Goal: Information Seeking & Learning: Check status

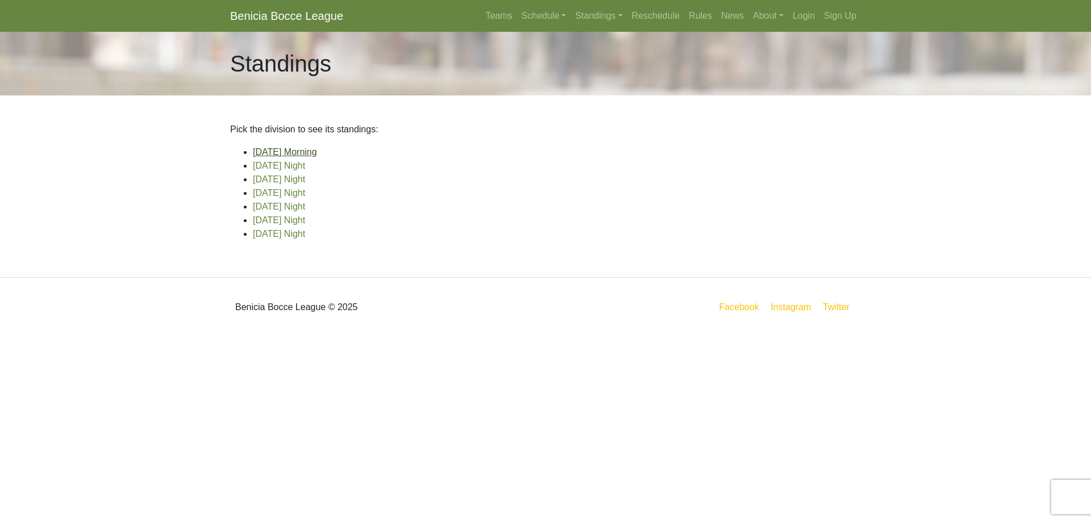
click at [292, 157] on link "[DATE] Morning" at bounding box center [285, 152] width 64 height 10
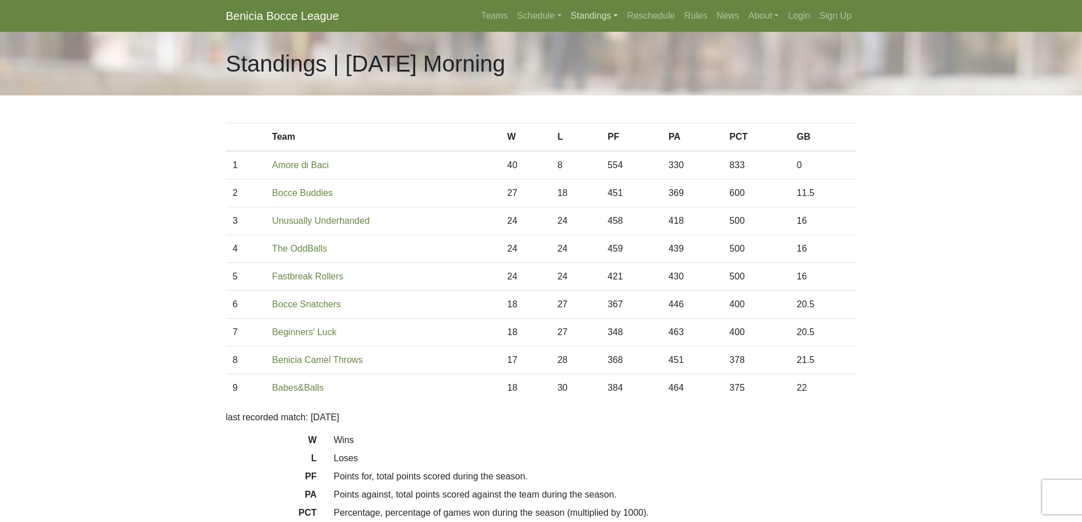
click at [566, 18] on link "Standings" at bounding box center [594, 16] width 56 height 23
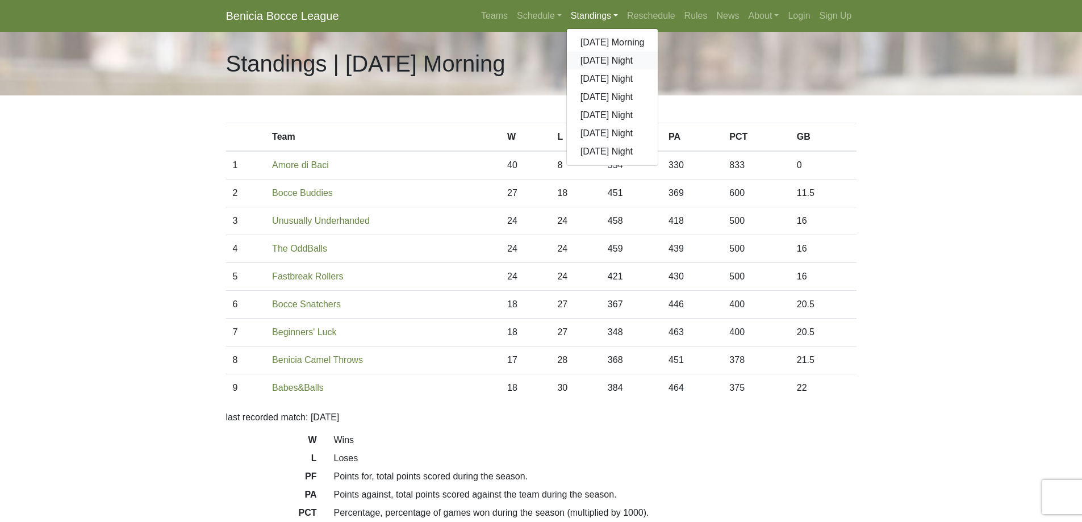
click at [567, 70] on link "[DATE] Night" at bounding box center [612, 61] width 91 height 18
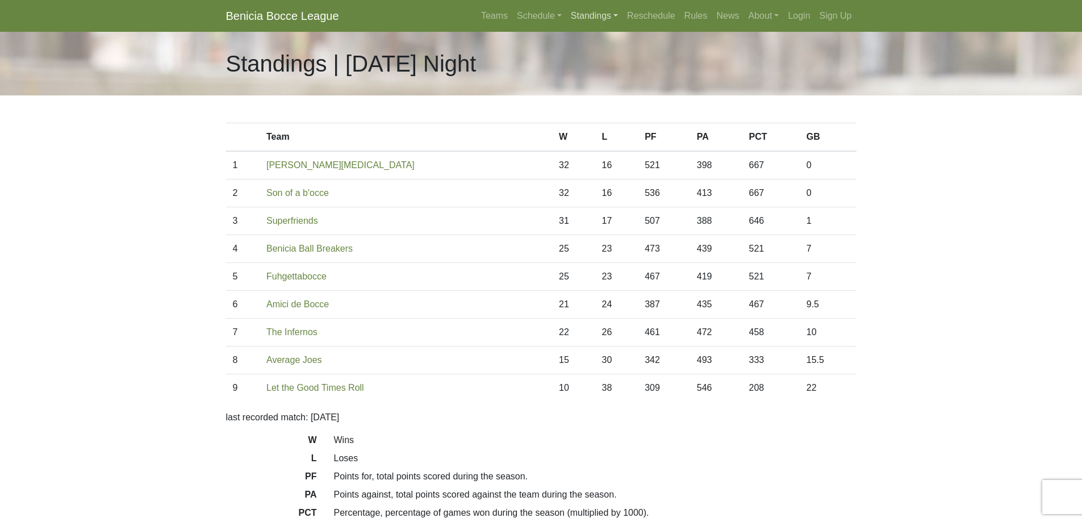
click at [566, 16] on link "Standings" at bounding box center [594, 16] width 56 height 23
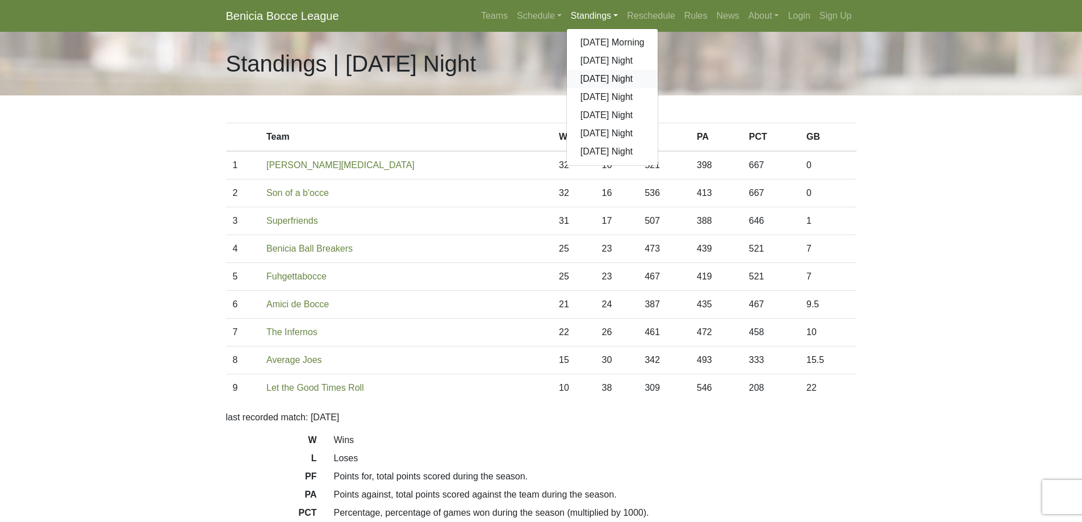
click at [567, 88] on link "[DATE] Night" at bounding box center [612, 79] width 91 height 18
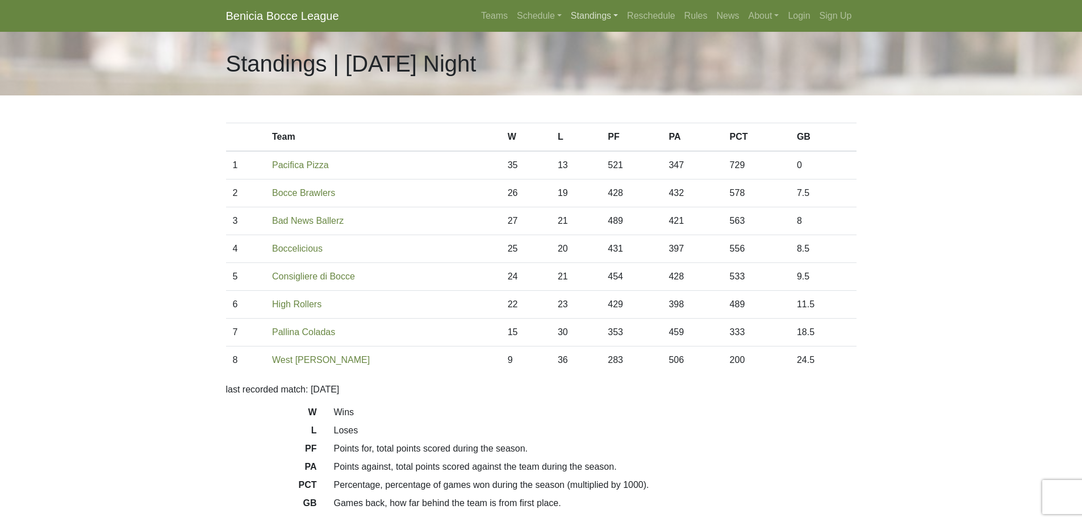
click at [566, 18] on link "Standings" at bounding box center [594, 16] width 56 height 23
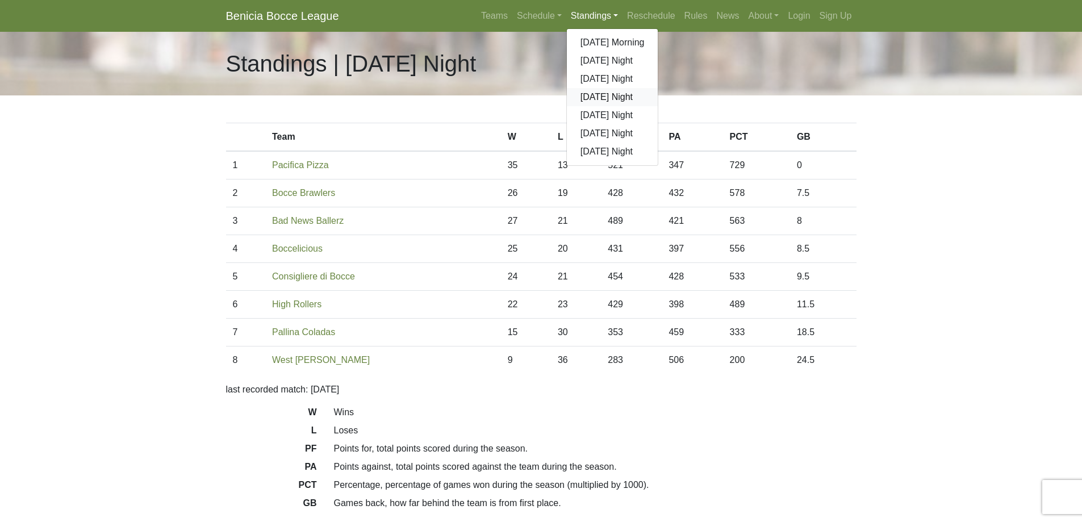
click at [567, 106] on link "[DATE] Night" at bounding box center [612, 97] width 91 height 18
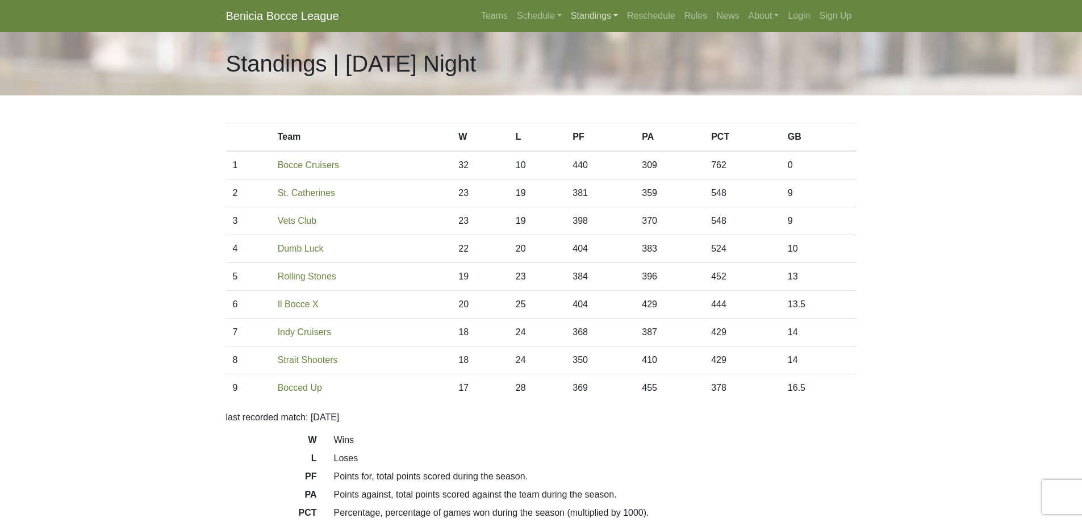
click at [566, 20] on link "Standings" at bounding box center [594, 16] width 56 height 23
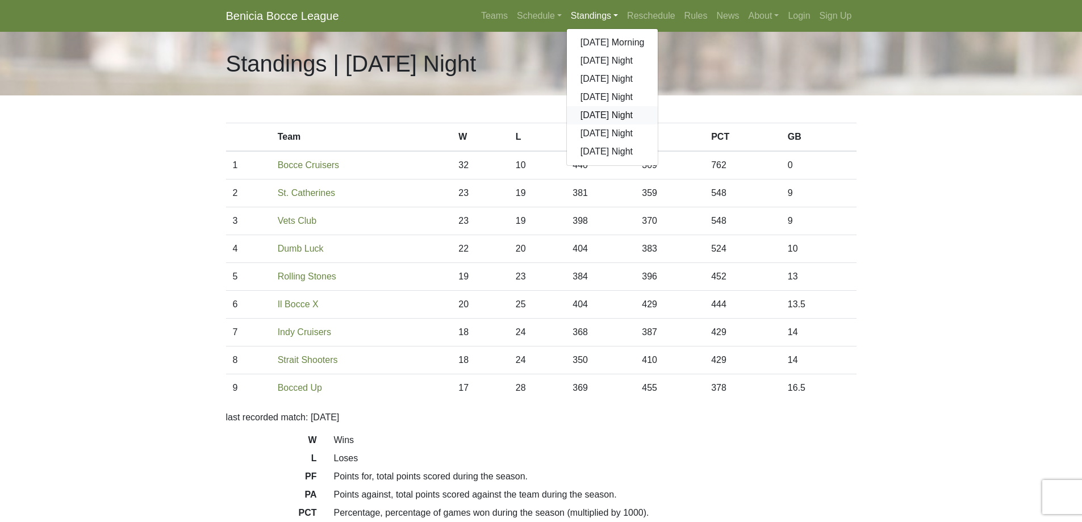
click at [567, 124] on link "[DATE] Night" at bounding box center [612, 115] width 91 height 18
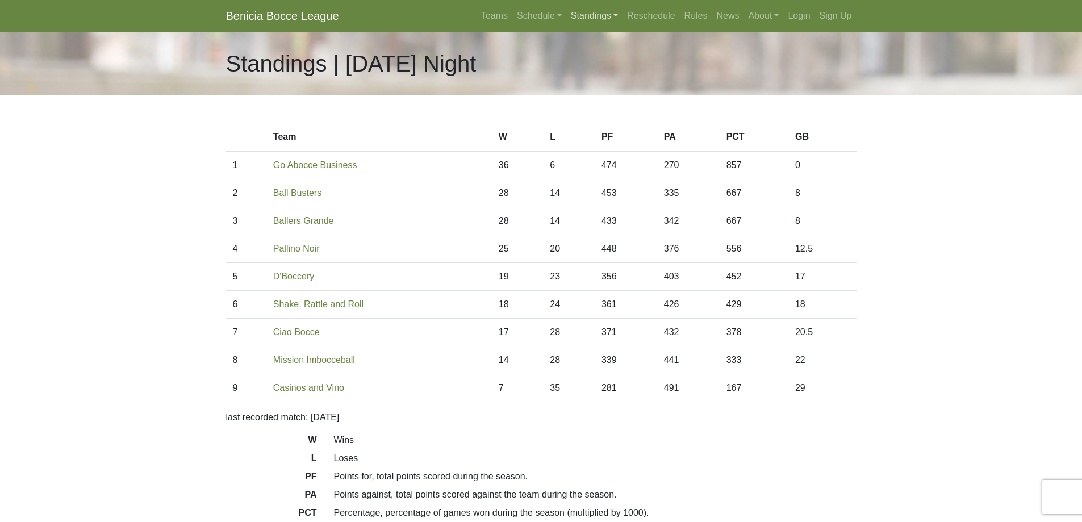
click at [566, 18] on link "Standings" at bounding box center [594, 16] width 56 height 23
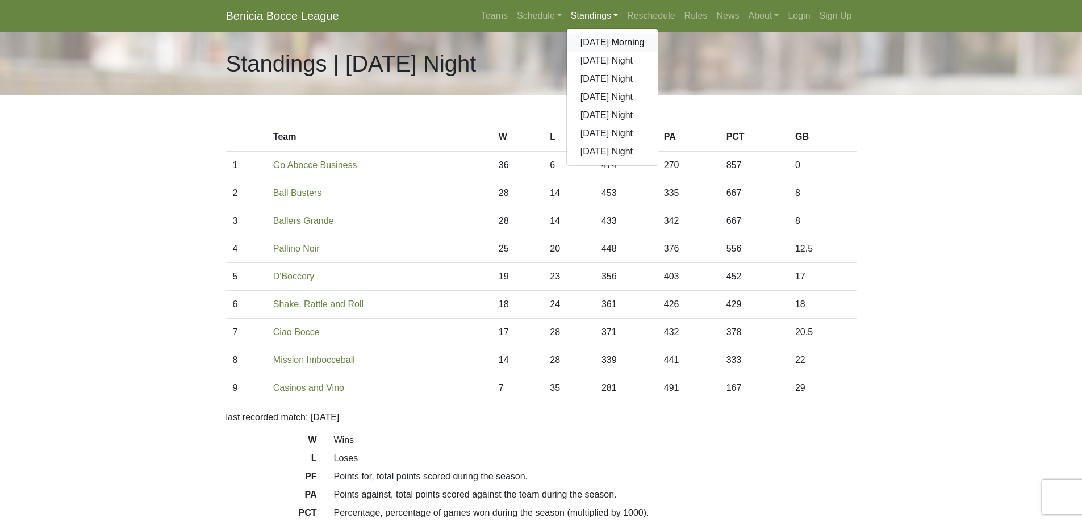
click at [567, 52] on link "[DATE] Morning" at bounding box center [612, 43] width 91 height 18
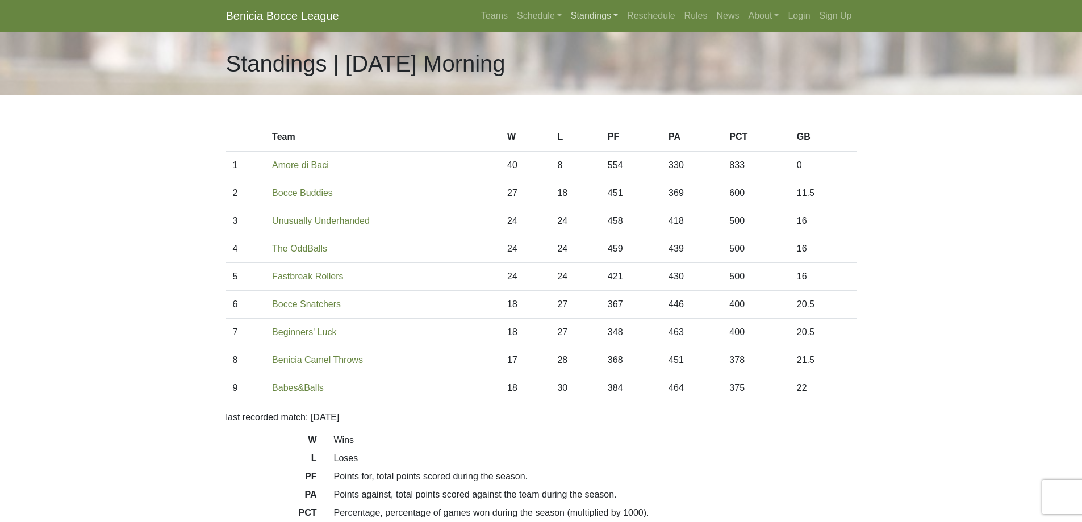
click at [566, 17] on link "Standings" at bounding box center [594, 16] width 56 height 23
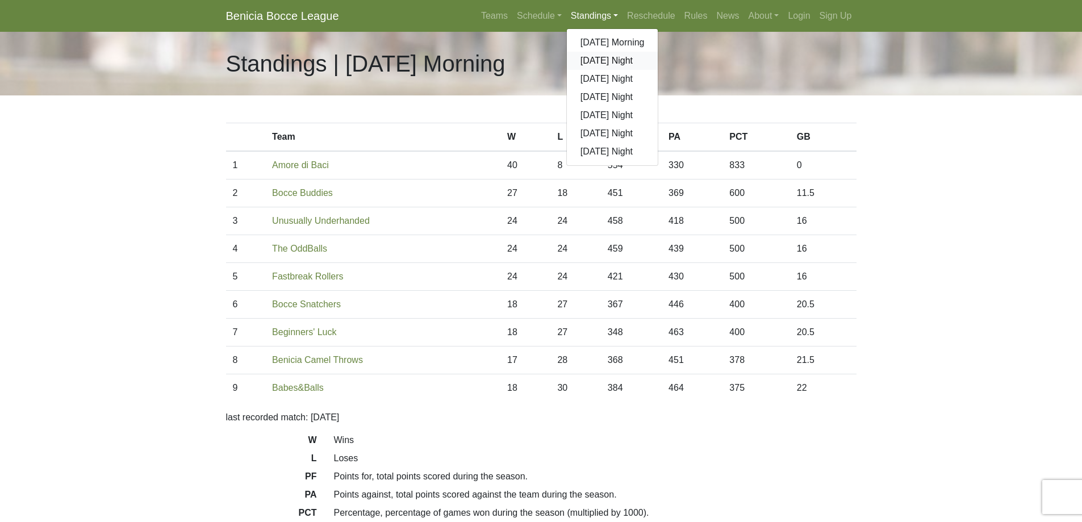
click at [567, 70] on link "[DATE] Night" at bounding box center [612, 61] width 91 height 18
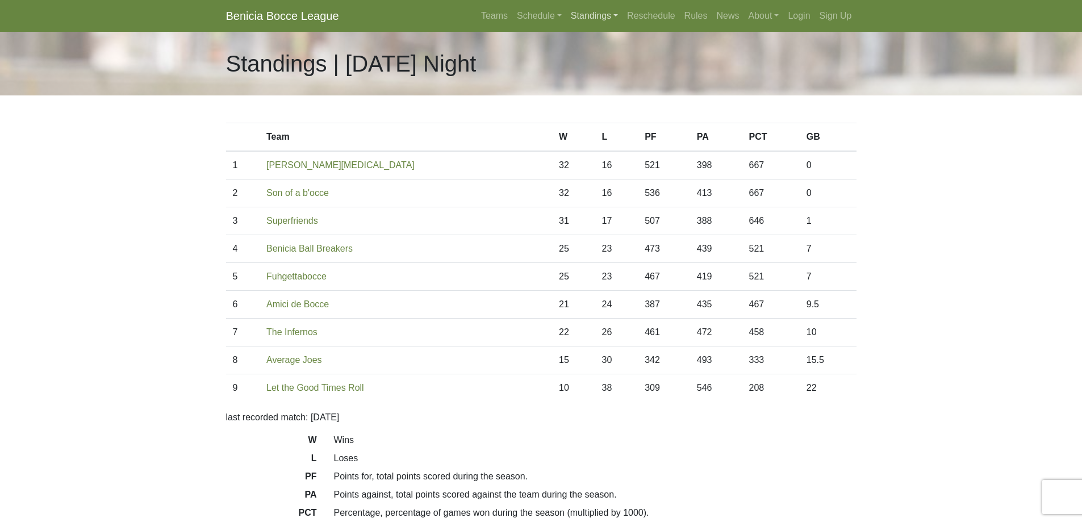
click at [566, 18] on link "Standings" at bounding box center [594, 16] width 56 height 23
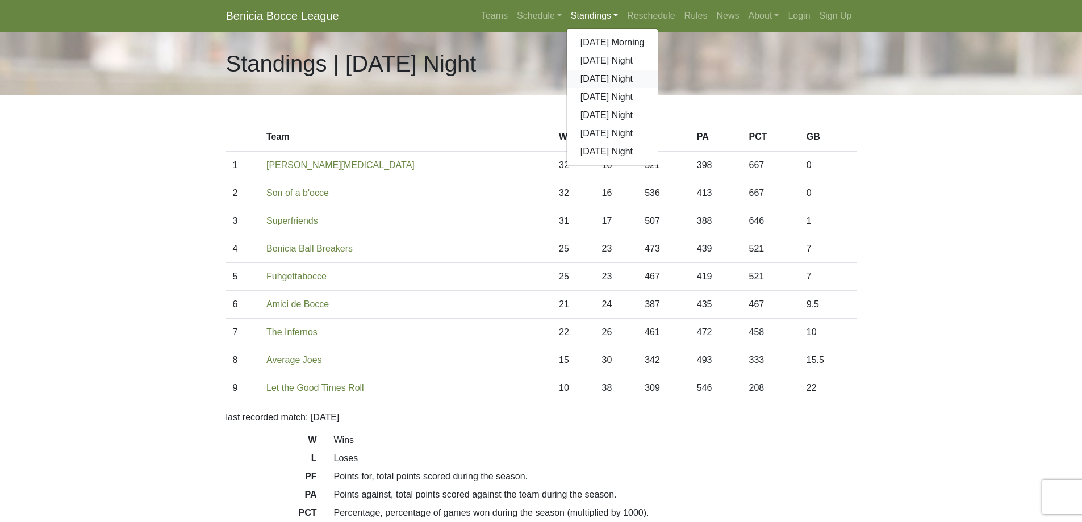
click at [567, 88] on link "[DATE] Night" at bounding box center [612, 79] width 91 height 18
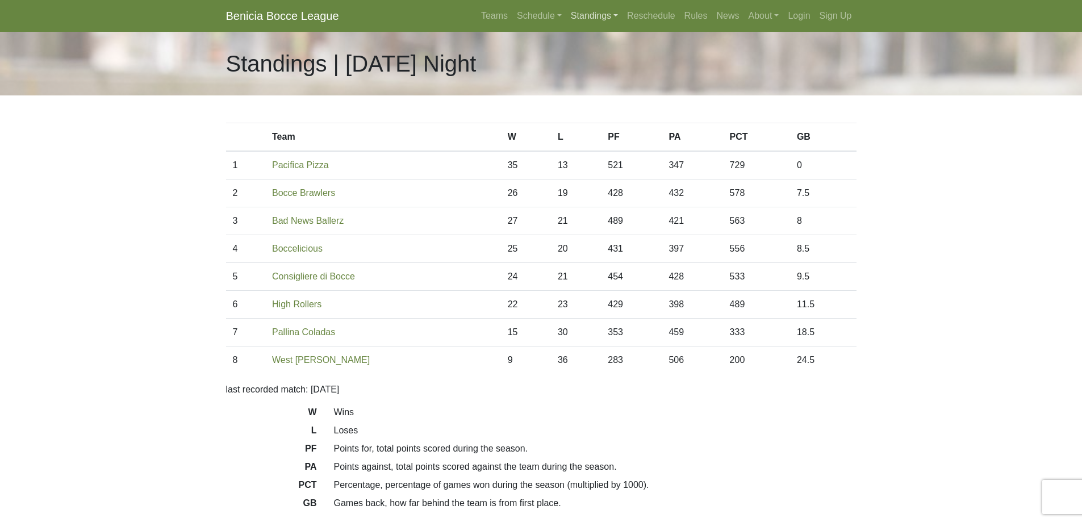
click at [566, 19] on link "Standings" at bounding box center [594, 16] width 56 height 23
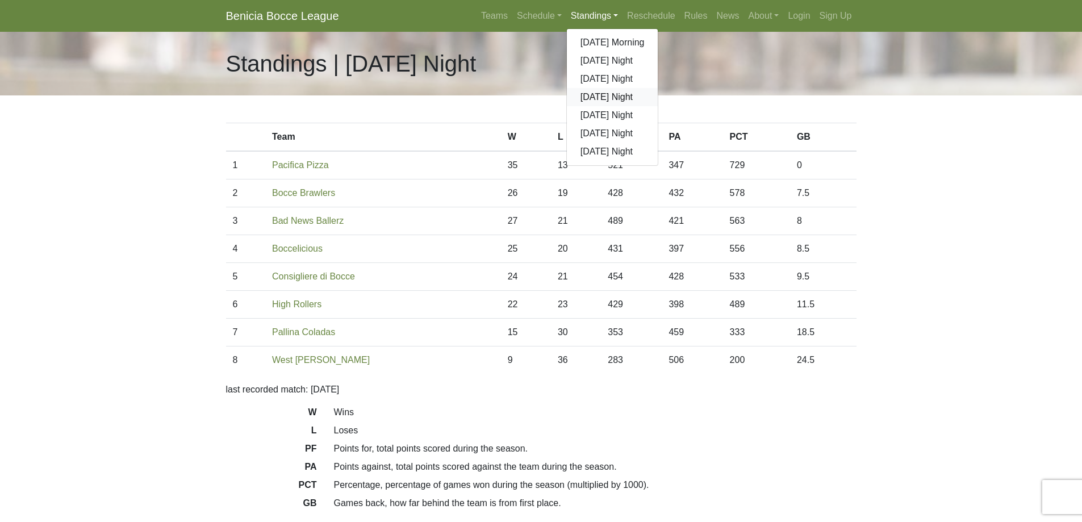
click at [567, 106] on link "[DATE] Night" at bounding box center [612, 97] width 91 height 18
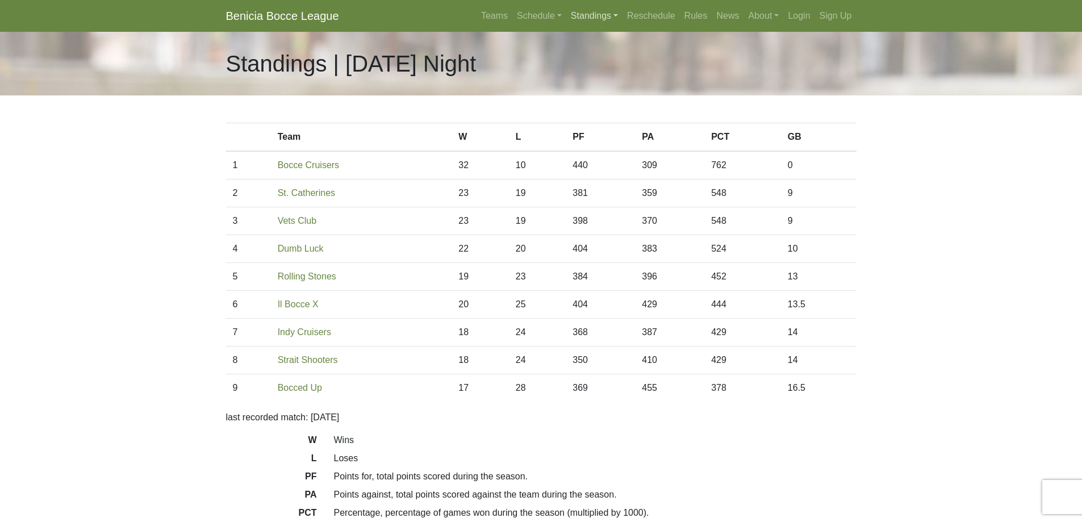
click at [566, 15] on link "Standings" at bounding box center [594, 16] width 56 height 23
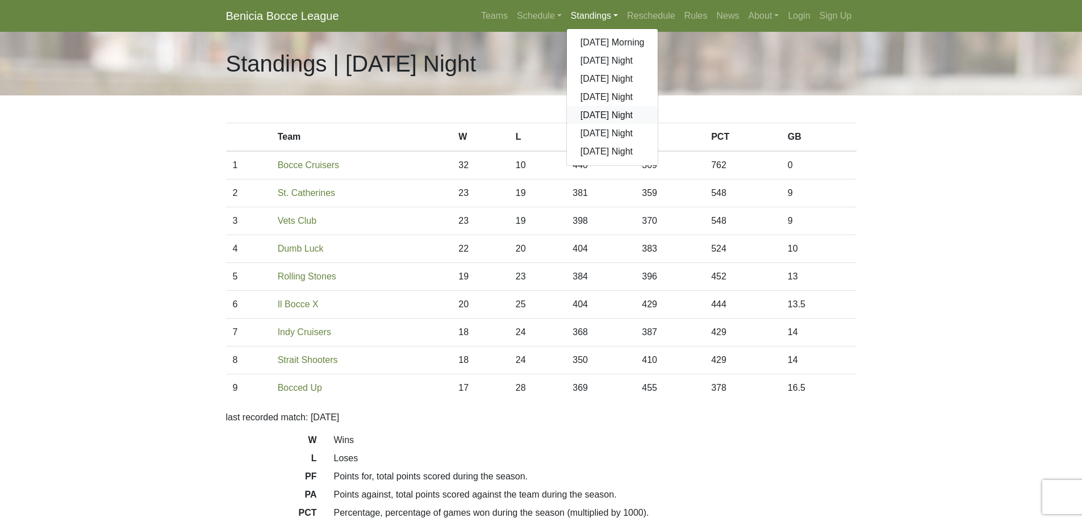
click at [567, 124] on link "[DATE] Night" at bounding box center [612, 115] width 91 height 18
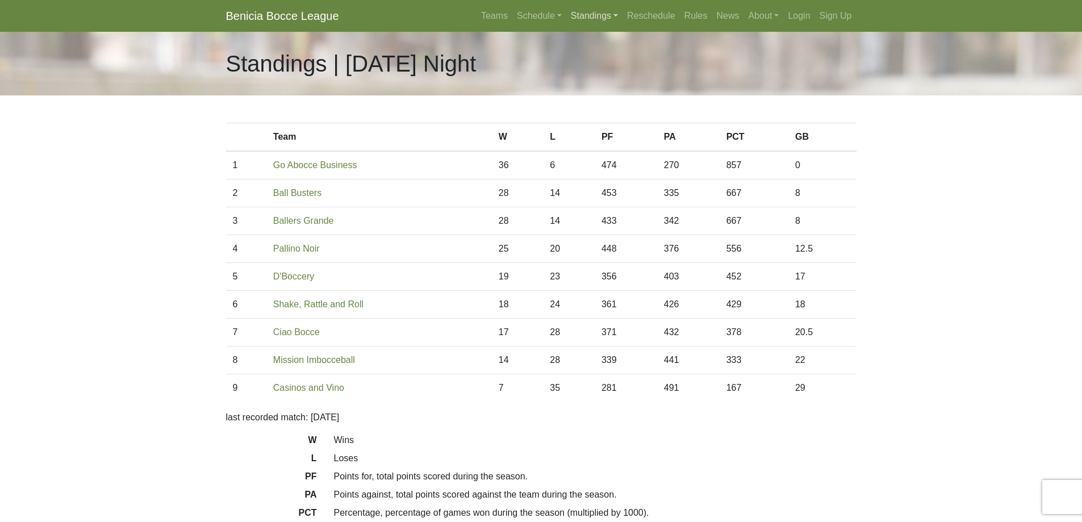
click at [566, 18] on link "Standings" at bounding box center [594, 16] width 56 height 23
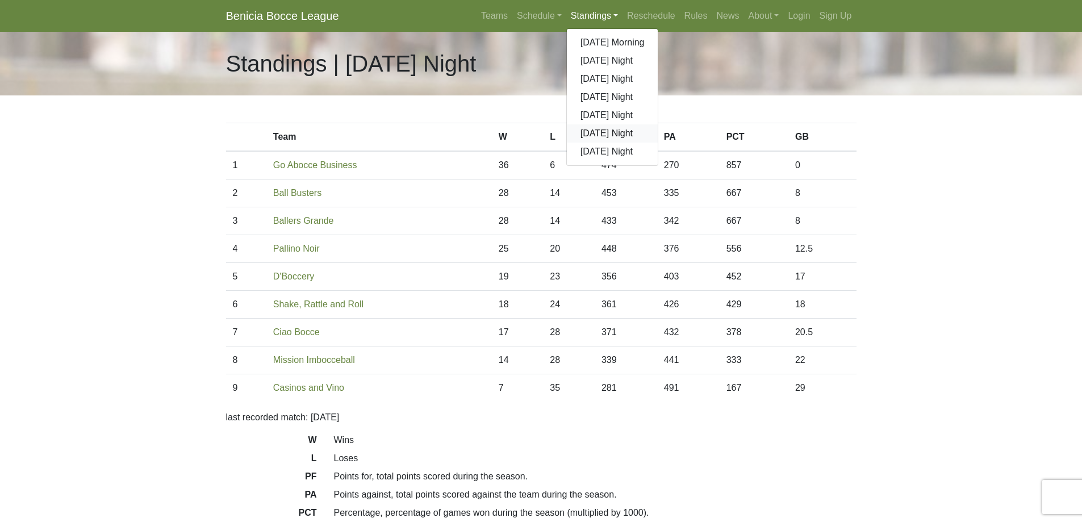
click at [567, 143] on link "[DATE] Night" at bounding box center [612, 133] width 91 height 18
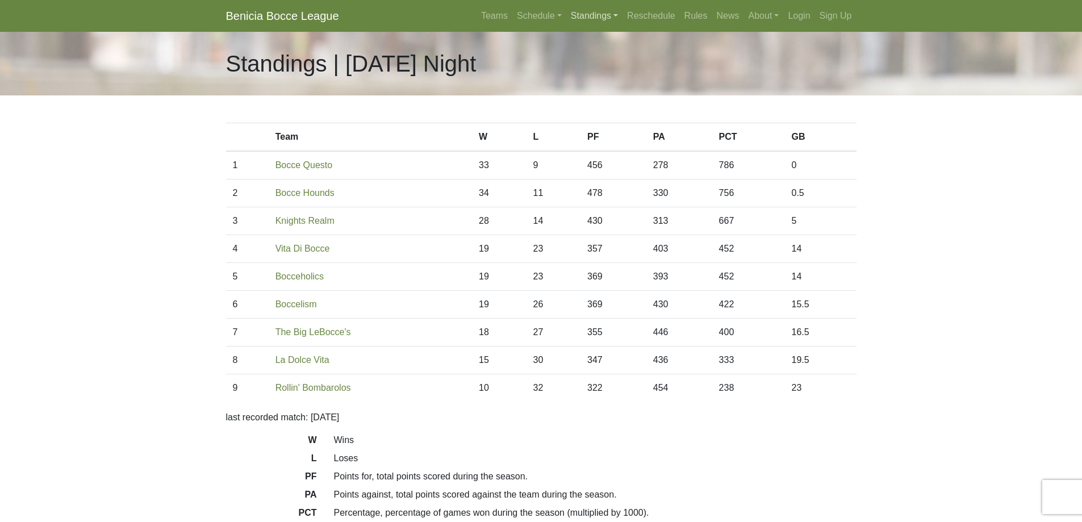
click at [566, 16] on link "Standings" at bounding box center [594, 16] width 56 height 23
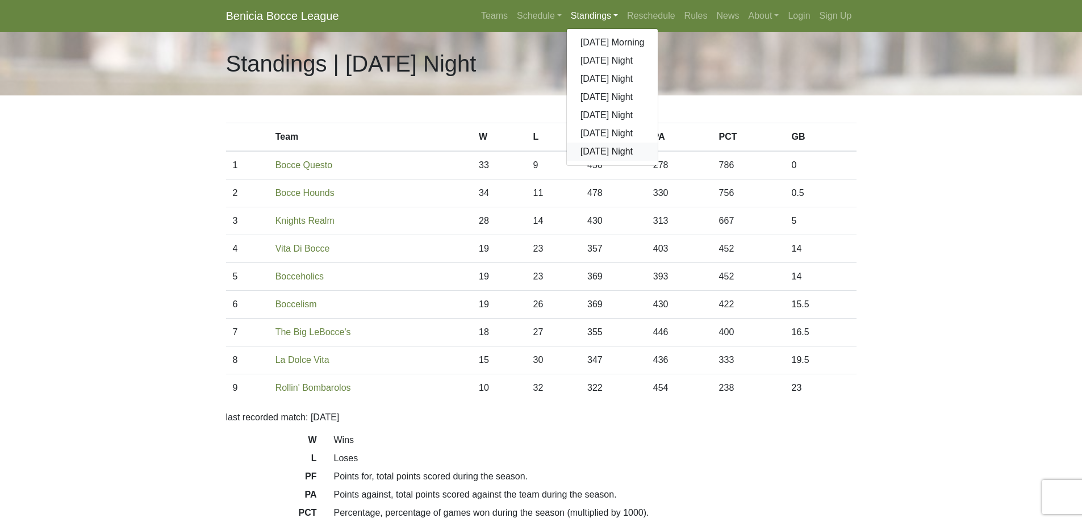
click at [567, 161] on link "[DATE] Night" at bounding box center [612, 152] width 91 height 18
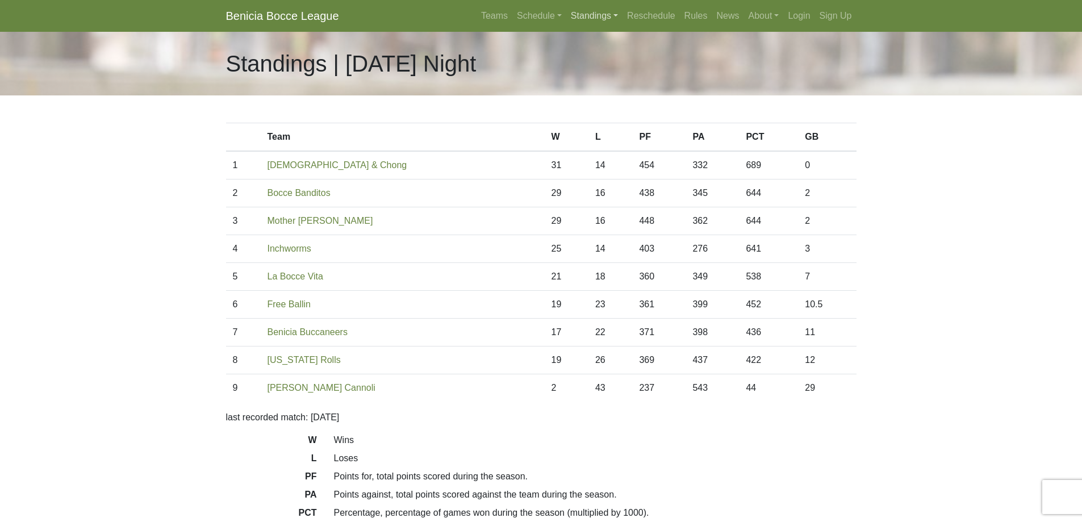
click at [566, 18] on link "Standings" at bounding box center [594, 16] width 56 height 23
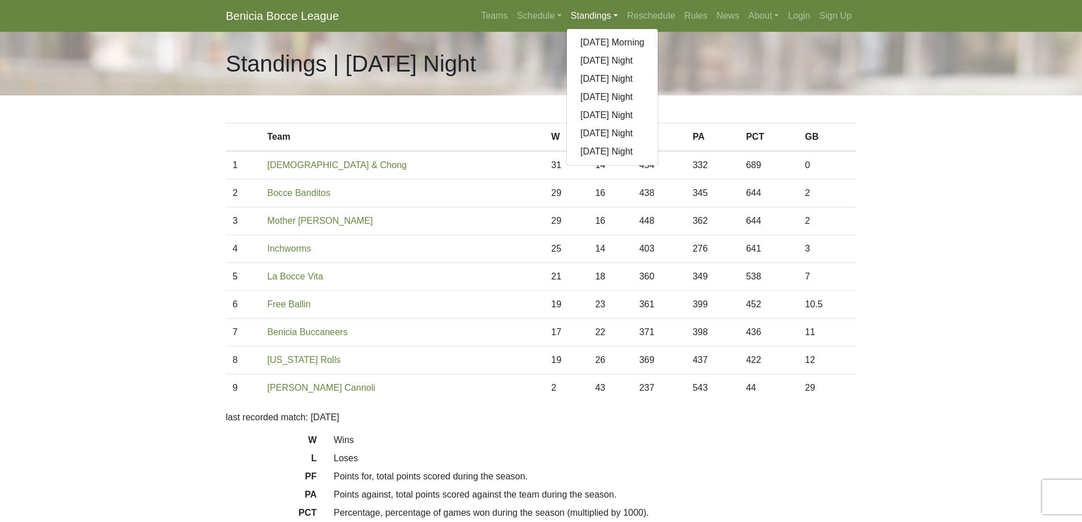
click at [399, 95] on div "Standings | [DATE] Night" at bounding box center [542, 64] width 648 height 64
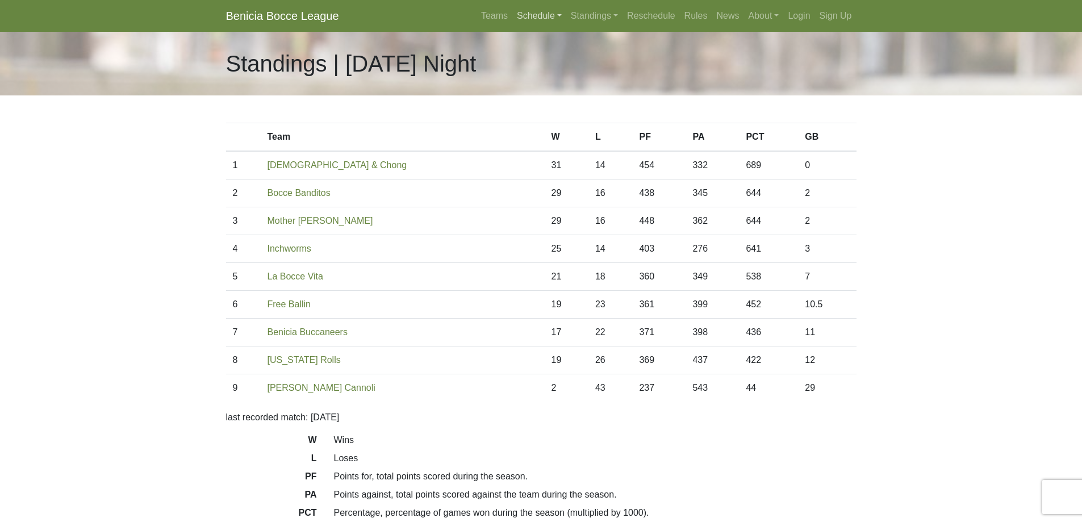
click at [512, 18] on link "Schedule" at bounding box center [539, 16] width 54 height 23
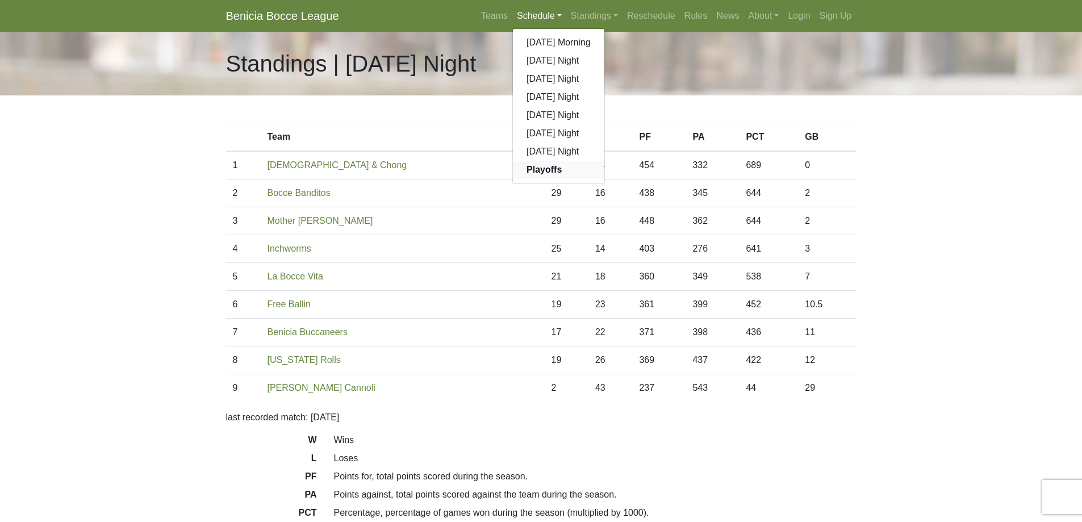
click at [527, 174] on strong "Playoffs" at bounding box center [544, 170] width 35 height 10
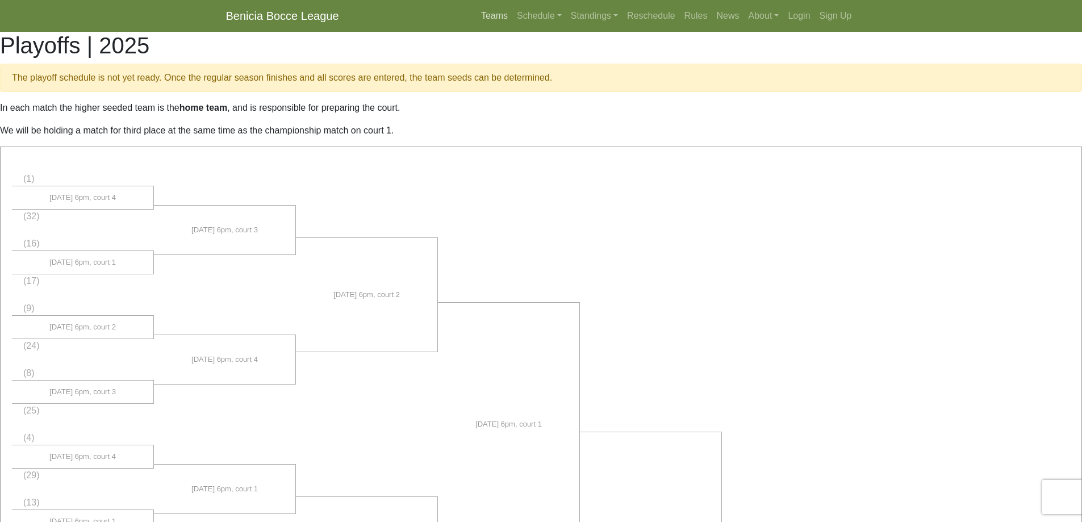
click at [477, 23] on link "Teams" at bounding box center [495, 16] width 36 height 23
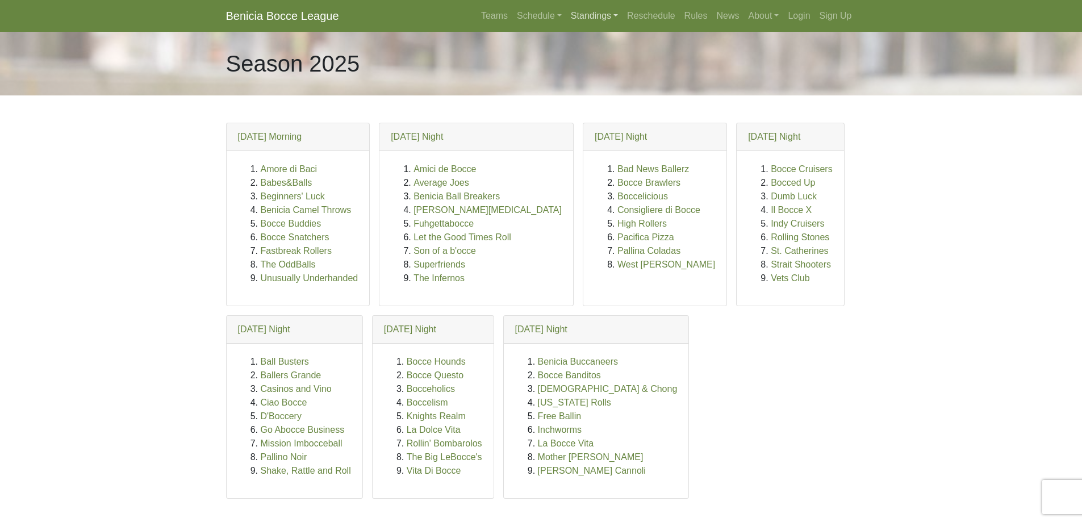
click at [566, 15] on link "Standings" at bounding box center [594, 16] width 56 height 23
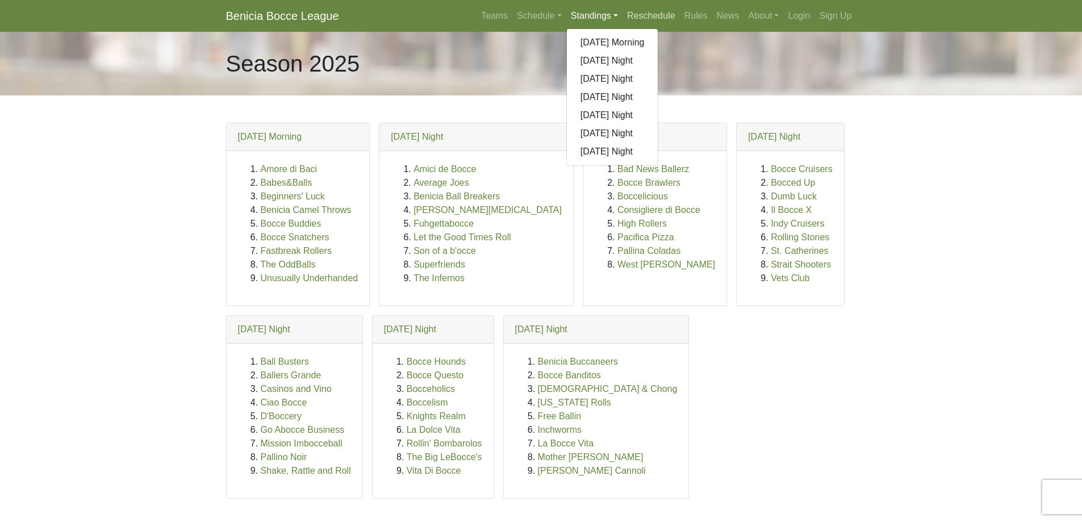
click at [623, 18] on link "Reschedule" at bounding box center [651, 16] width 57 height 23
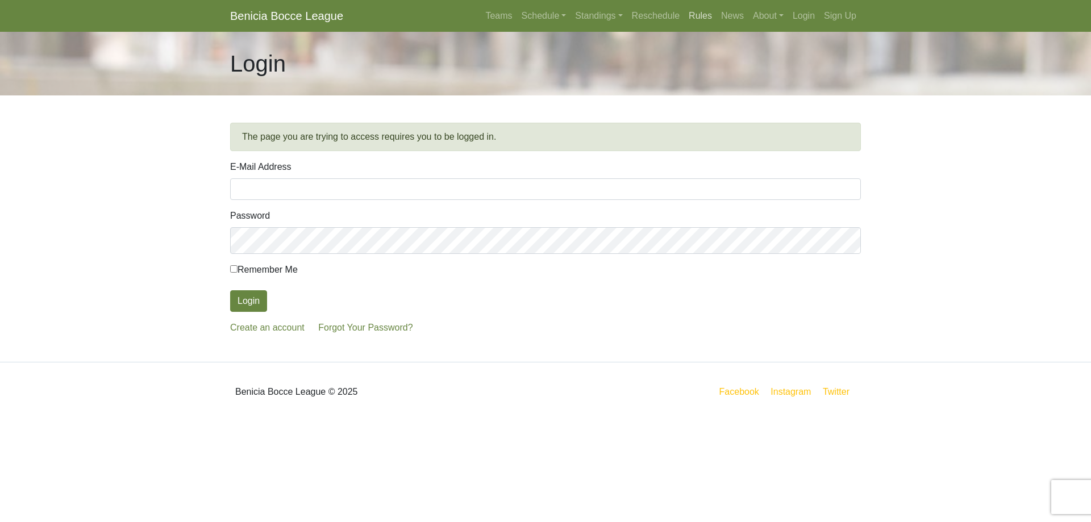
click at [684, 20] on link "Rules" at bounding box center [700, 16] width 32 height 23
click at [748, 20] on link "About" at bounding box center [768, 16] width 40 height 23
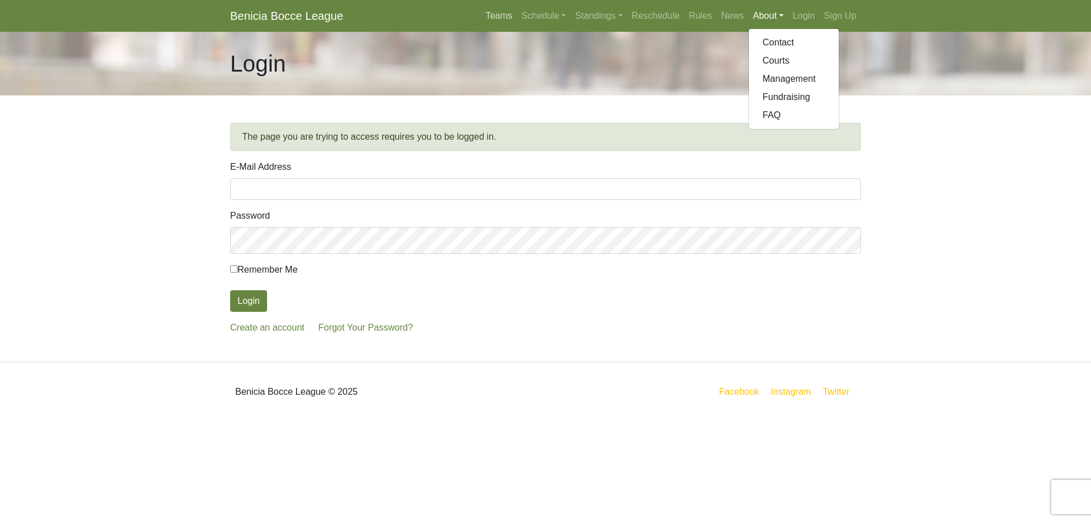
click at [481, 19] on link "Teams" at bounding box center [499, 16] width 36 height 23
